Goal: Check status: Check status

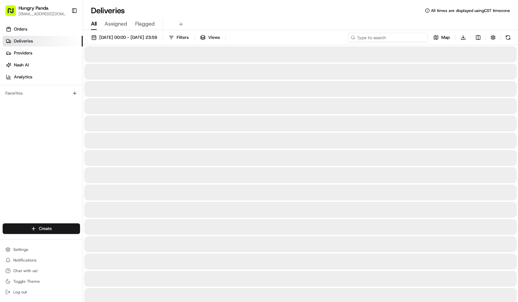
click at [389, 36] on input at bounding box center [388, 37] width 80 height 9
paste input "3618895265658700751579"
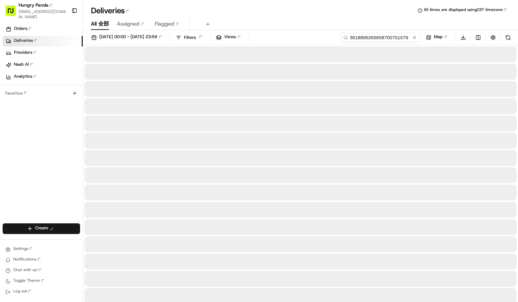
type input "3618895265658700751579"
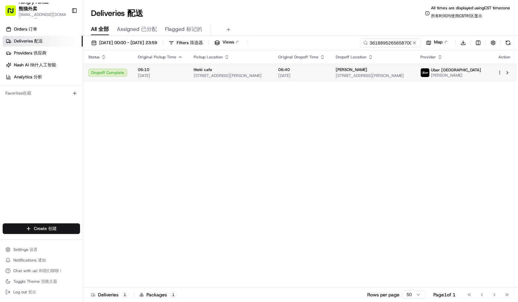
click at [462, 70] on span "Uber [GEOGRAPHIC_DATA]" at bounding box center [456, 69] width 50 height 5
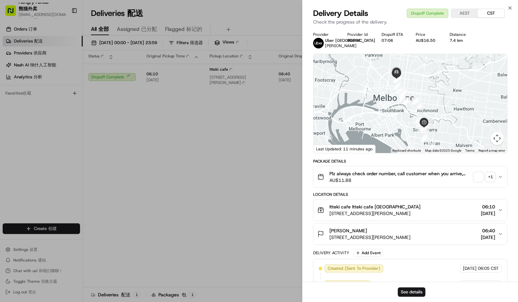
click at [491, 179] on div "+ 1" at bounding box center [490, 176] width 9 height 9
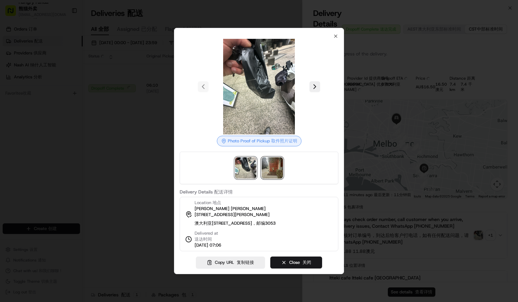
click at [270, 161] on img at bounding box center [272, 167] width 21 height 21
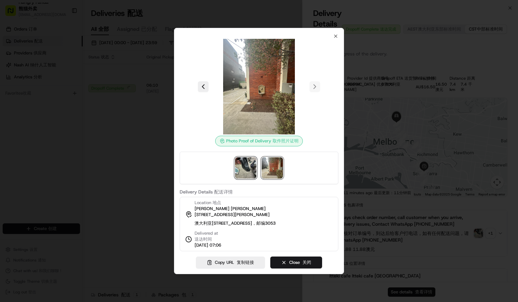
click at [254, 160] on img at bounding box center [245, 167] width 21 height 21
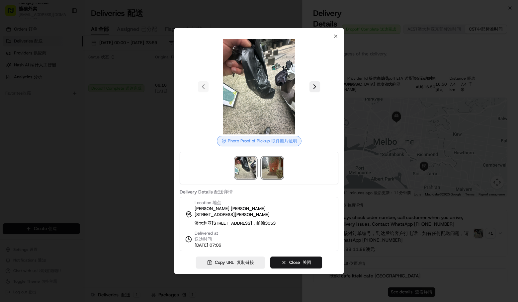
click at [274, 161] on img at bounding box center [272, 167] width 21 height 21
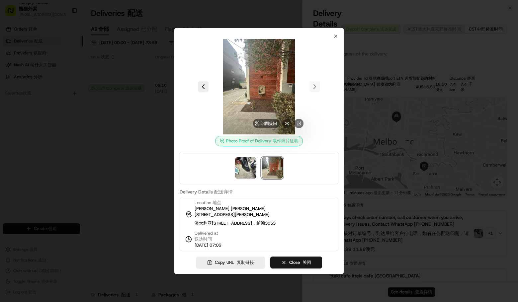
drag, startPoint x: 210, startPoint y: 29, endPoint x: 276, endPoint y: 73, distance: 79.3
click at [276, 73] on div "Photo Proof of Delivery Photo Proof of Pickup 取件照片证明 Delivery Details Delivery …" at bounding box center [259, 151] width 170 height 246
click at [322, 71] on div at bounding box center [259, 87] width 159 height 96
click at [336, 34] on icon "button" at bounding box center [335, 36] width 5 height 5
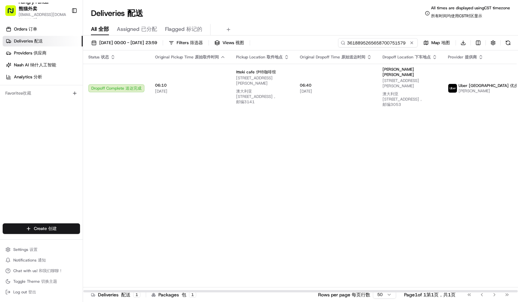
click at [383, 42] on input "3618895265658700751579" at bounding box center [378, 42] width 80 height 9
drag, startPoint x: 385, startPoint y: 148, endPoint x: 343, endPoint y: 134, distance: 43.9
click at [382, 148] on div "Status Status 状态 Original Pickup Time Original Pickup Time 原始取件时间 Pickup Locati…" at bounding box center [326, 171] width 487 height 242
drag, startPoint x: 440, startPoint y: 156, endPoint x: 427, endPoint y: 147, distance: 15.5
click at [440, 156] on div "Status Status 状态 Original Pickup Time Original Pickup Time 原始取件时间 Pickup Locati…" at bounding box center [326, 171] width 487 height 242
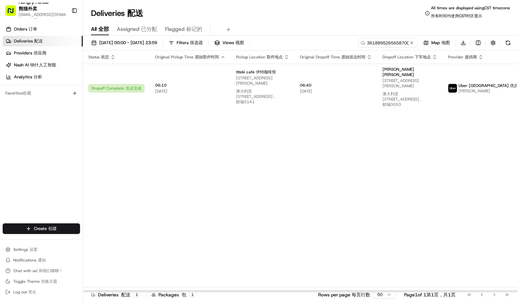
click at [476, 153] on div "Status Status 状态 Original Pickup Time Original Pickup Time 原始取件时间 Pickup Locati…" at bounding box center [326, 171] width 487 height 242
